Goal: Check status: Check status

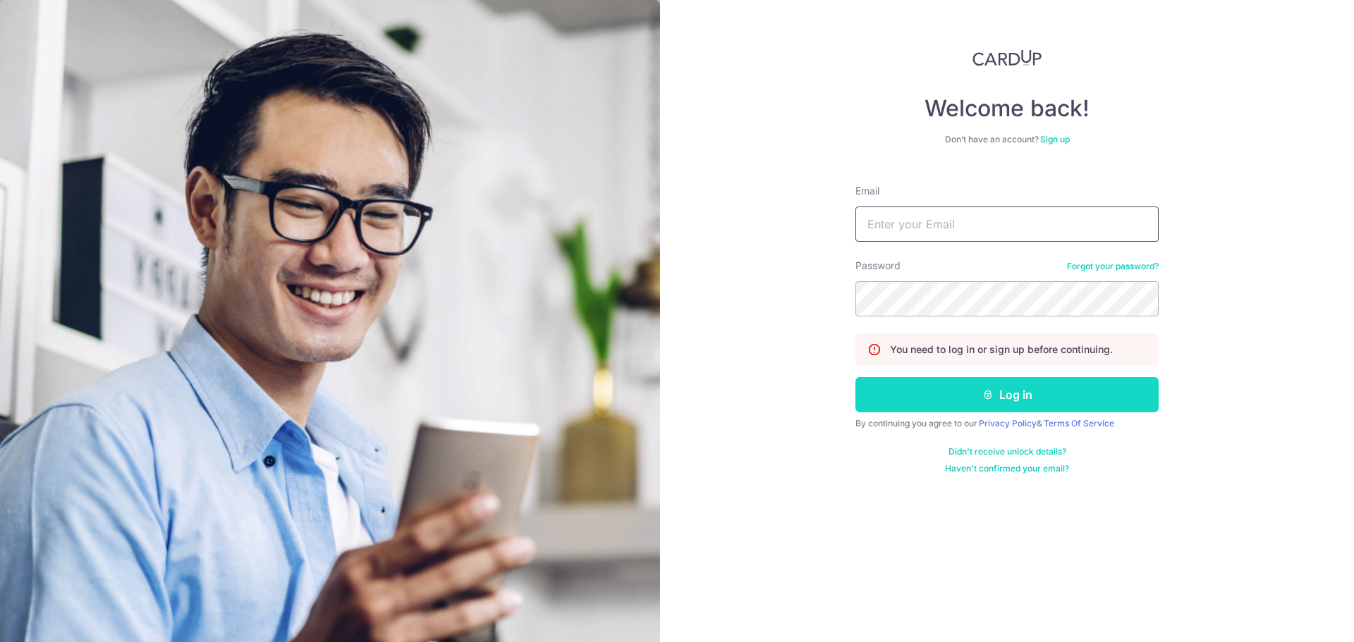
type input "[EMAIL_ADDRESS][DOMAIN_NAME]"
click at [902, 388] on button "Log in" at bounding box center [1006, 394] width 303 height 35
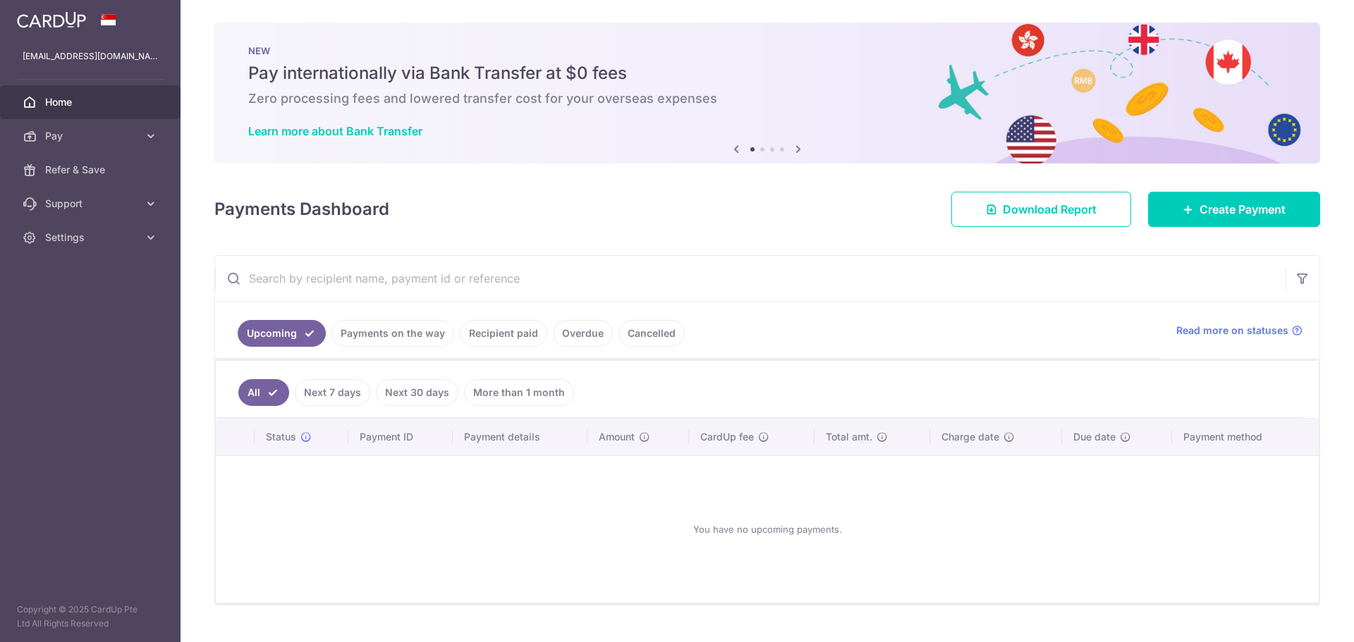
click at [411, 344] on link "Payments on the way" at bounding box center [392, 333] width 123 height 27
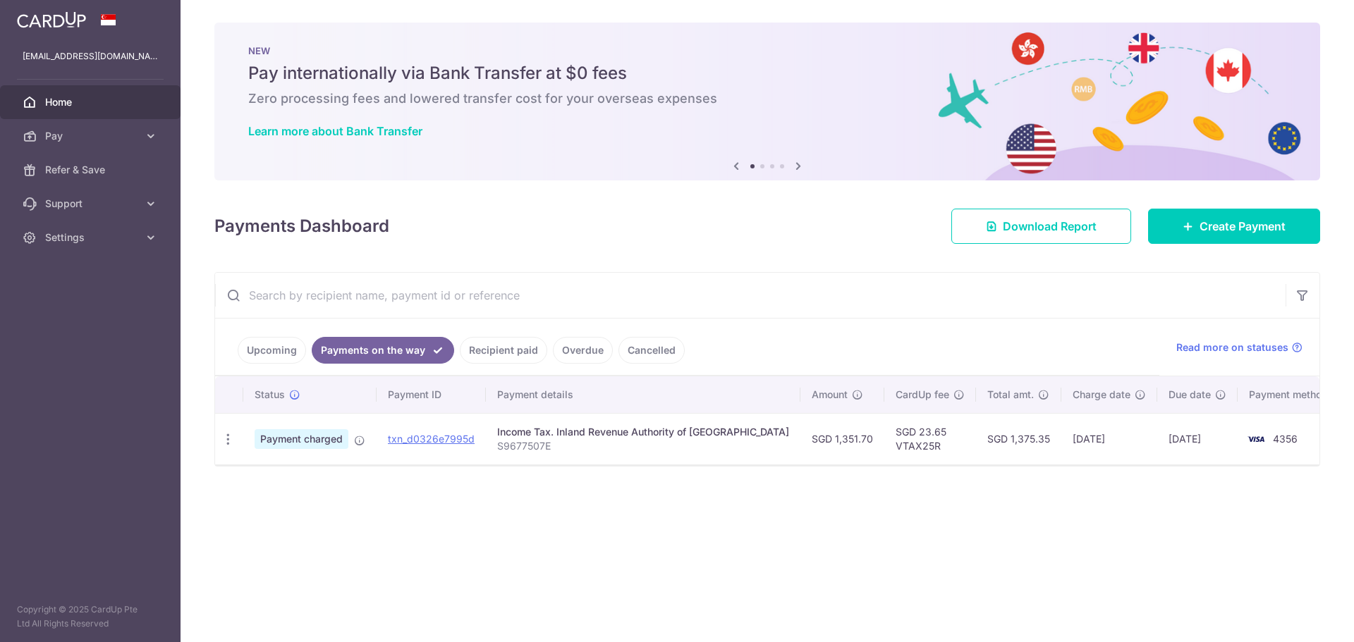
click at [276, 355] on link "Upcoming" at bounding box center [272, 350] width 68 height 27
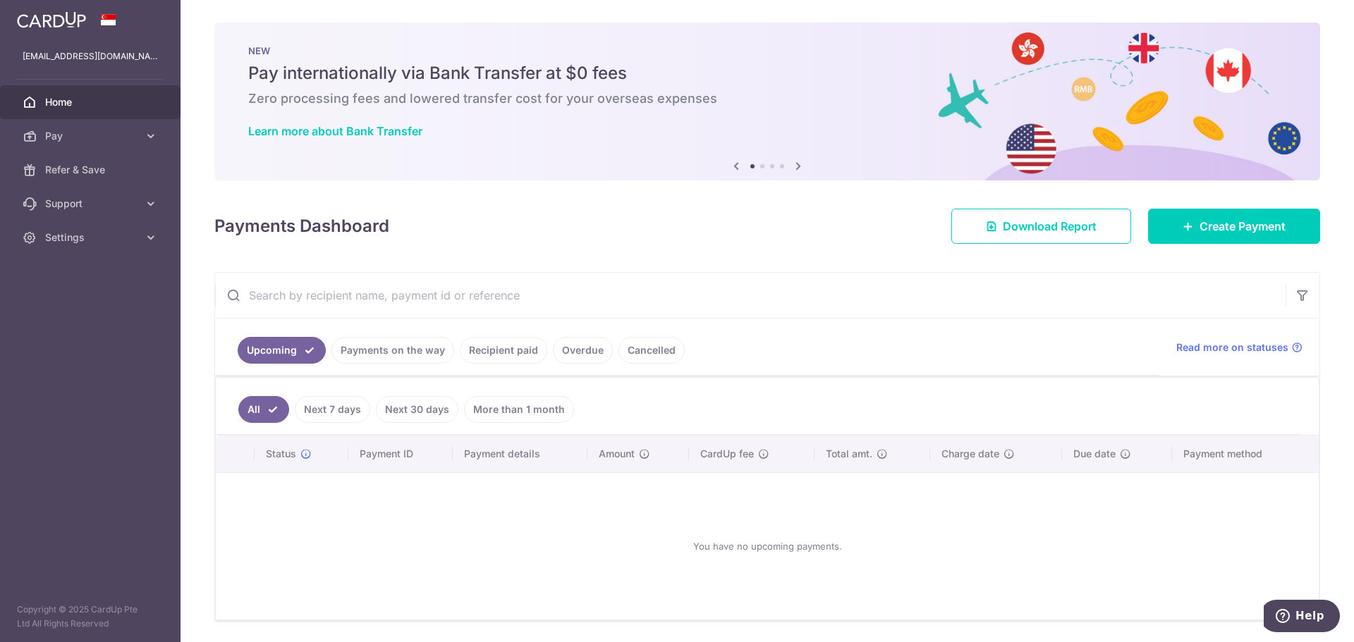
drag, startPoint x: 363, startPoint y: 354, endPoint x: 370, endPoint y: 350, distance: 7.6
click at [364, 354] on link "Payments on the way" at bounding box center [392, 350] width 123 height 27
